Goal: Information Seeking & Learning: Learn about a topic

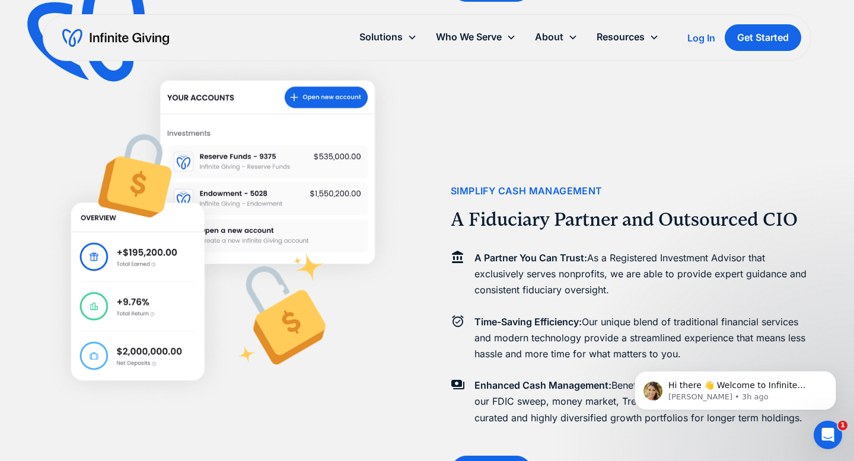
scroll to position [1167, 0]
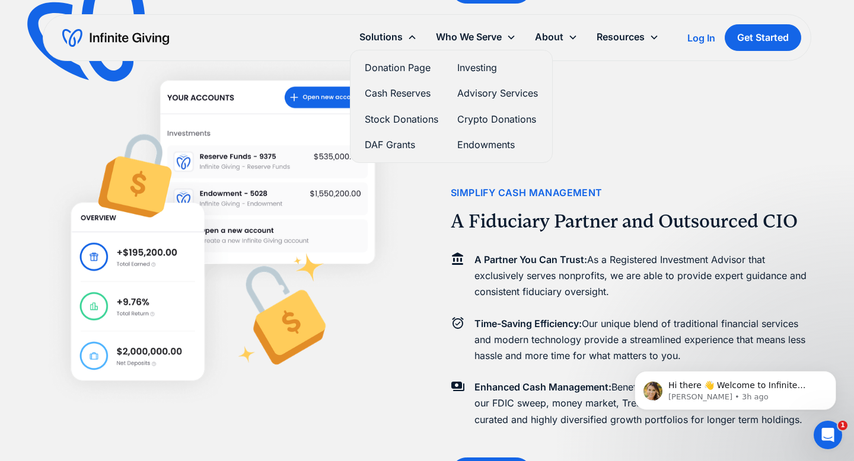
click at [413, 93] on link "Cash Reserves" at bounding box center [402, 93] width 74 height 16
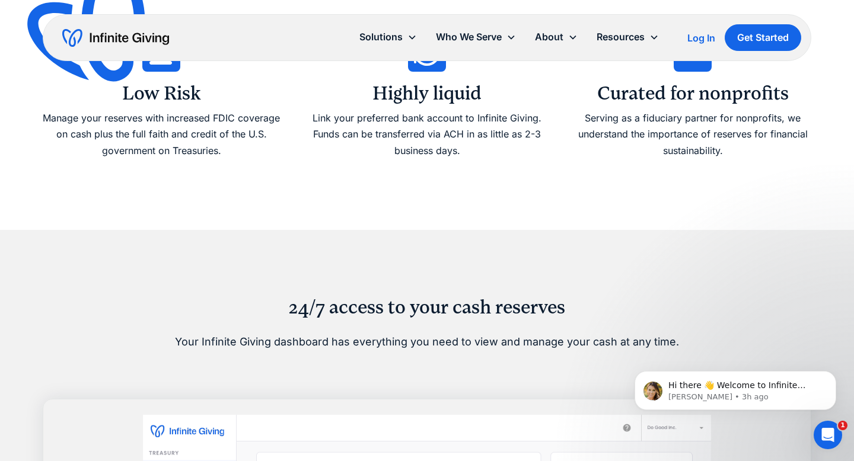
scroll to position [616, 0]
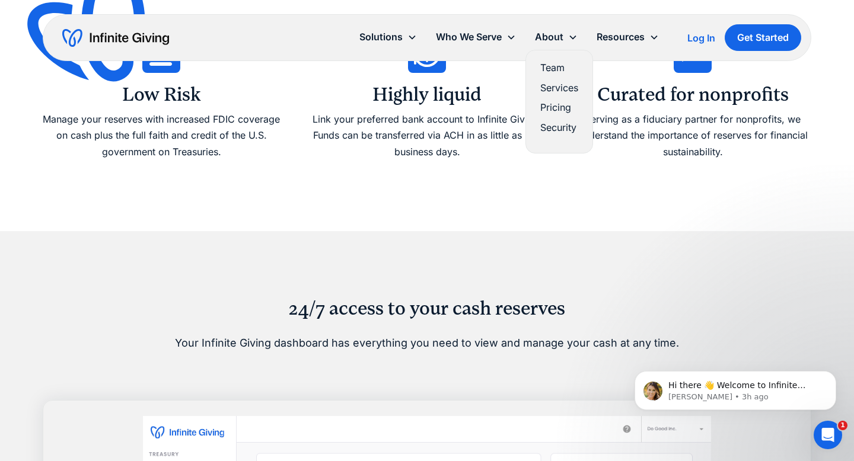
click at [556, 105] on link "Pricing" at bounding box center [559, 108] width 38 height 16
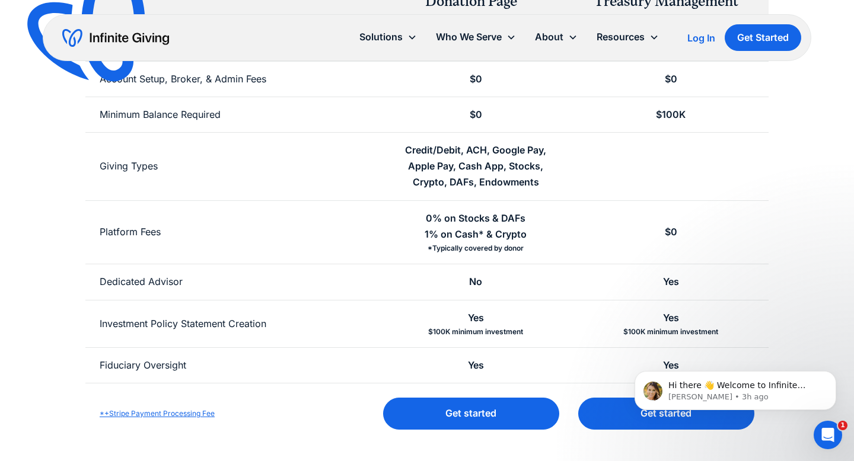
scroll to position [308, 0]
